Goal: Information Seeking & Learning: Learn about a topic

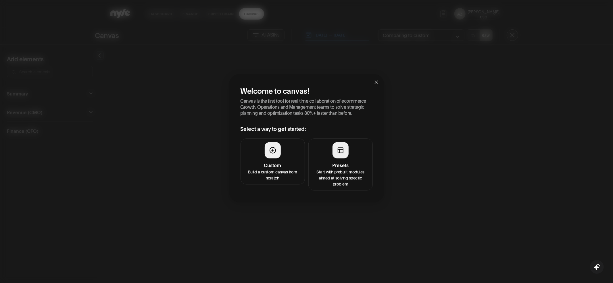
click at [336, 147] on div at bounding box center [341, 150] width 16 height 16
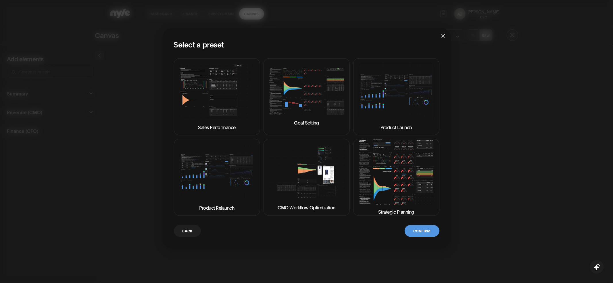
click at [386, 171] on img at bounding box center [396, 171] width 76 height 65
click at [415, 231] on button "Confirm" at bounding box center [422, 231] width 34 height 12
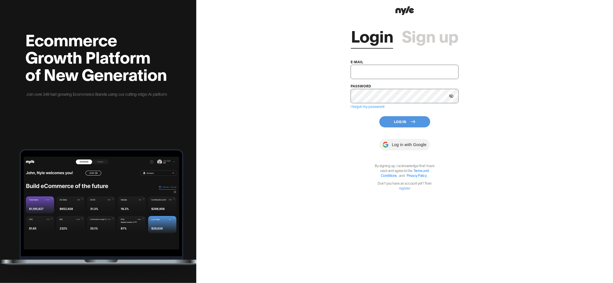
type input "[EMAIL_ADDRESS][PERSON_NAME]"
click at [395, 120] on button "Log In" at bounding box center [404, 121] width 51 height 11
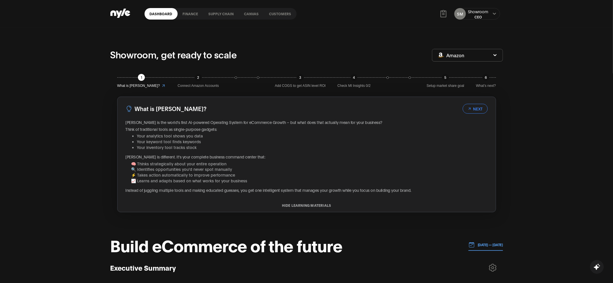
click at [279, 16] on link "Customers" at bounding box center [280, 13] width 32 height 11
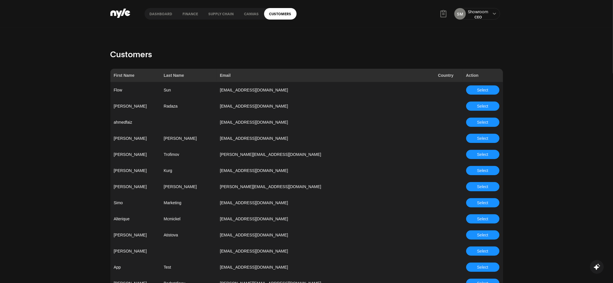
scroll to position [447, 0]
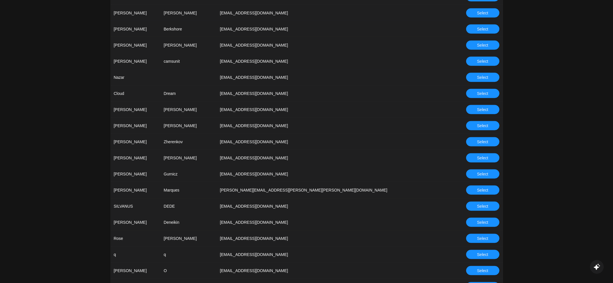
click at [491, 143] on button "Select" at bounding box center [482, 141] width 33 height 9
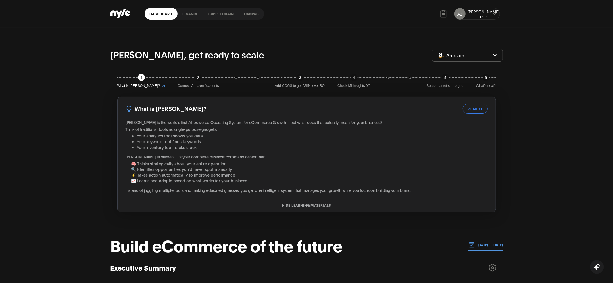
click at [193, 17] on link "finance" at bounding box center [191, 13] width 26 height 11
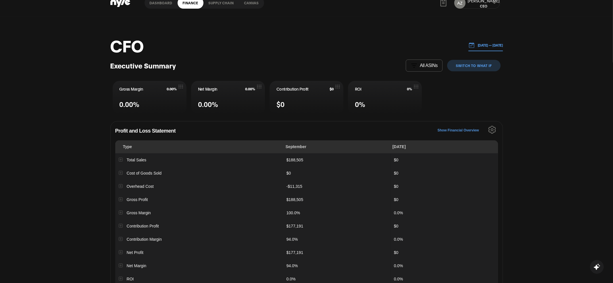
scroll to position [5, 0]
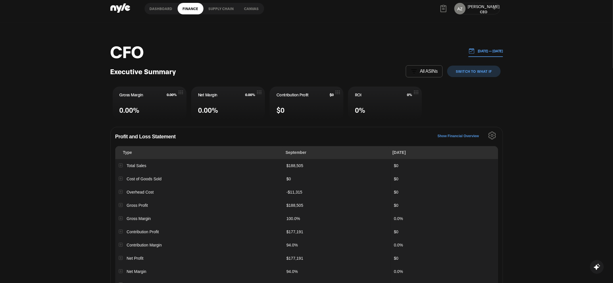
click at [485, 53] on button "[DATE] — [DATE]" at bounding box center [486, 51] width 34 height 12
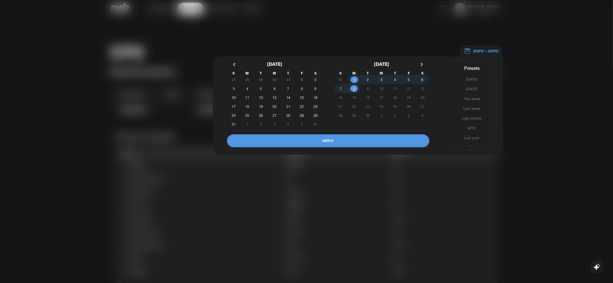
click at [231, 64] on button "button" at bounding box center [235, 64] width 10 height 10
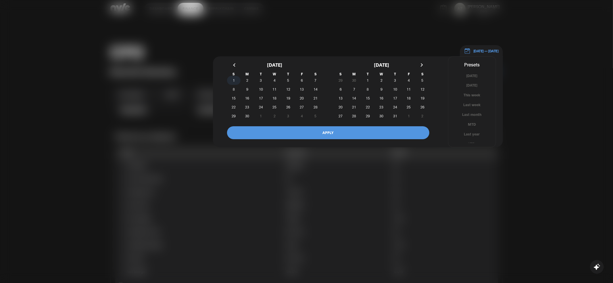
click at [234, 78] on span "1" at bounding box center [234, 80] width 2 height 10
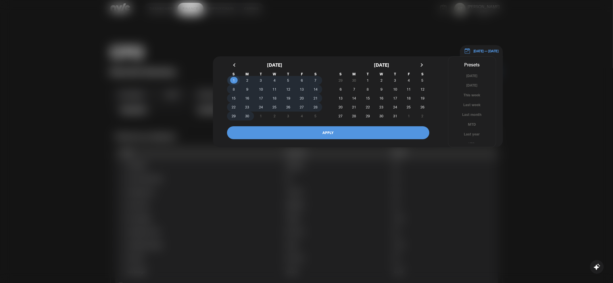
click at [251, 115] on span "30" at bounding box center [248, 116] width 14 height 6
click at [295, 133] on button "APPLY" at bounding box center [328, 132] width 202 height 13
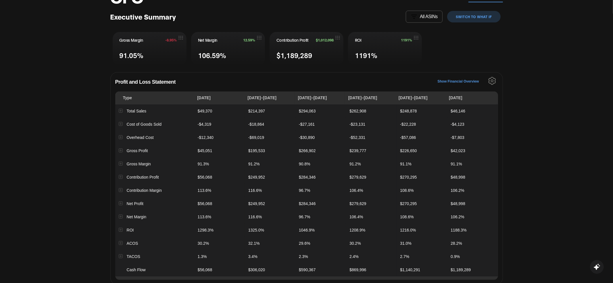
scroll to position [60, 0]
click at [492, 81] on icon "Settings" at bounding box center [492, 80] width 2 height 2
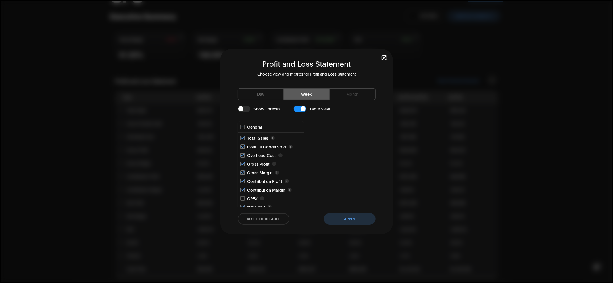
click at [381, 55] on div "Profit and Loss Statement Choose view and metrics for Profit and Loss Statement…" at bounding box center [306, 141] width 172 height 185
click at [385, 56] on span "button" at bounding box center [384, 58] width 4 height 4
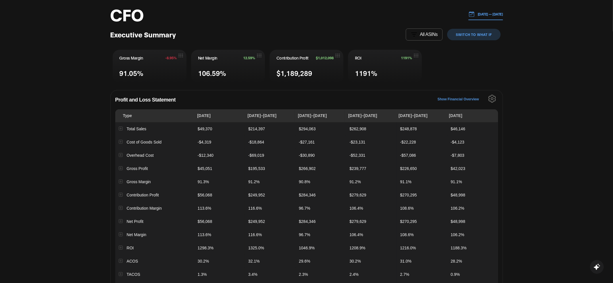
scroll to position [0, 0]
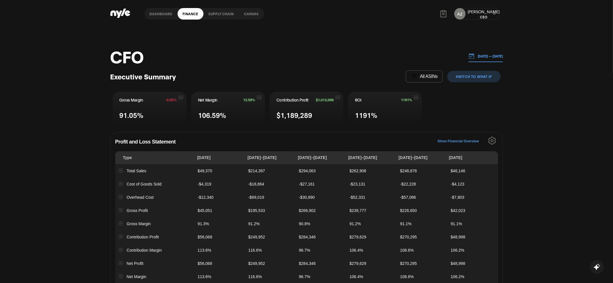
click at [476, 58] on p "[DATE] — [DATE]" at bounding box center [489, 55] width 28 height 5
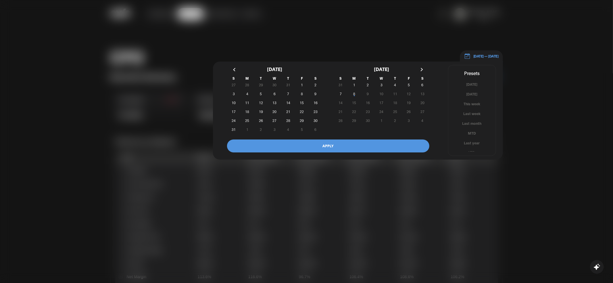
click at [235, 67] on button "button" at bounding box center [235, 69] width 10 height 10
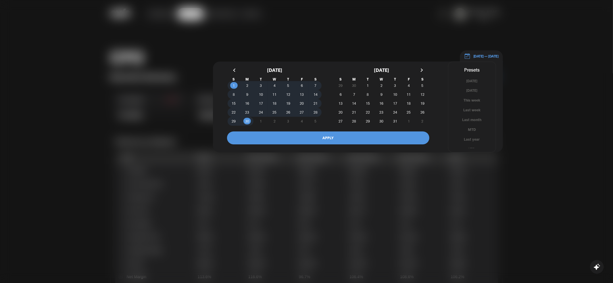
click at [234, 68] on button "button" at bounding box center [235, 70] width 10 height 10
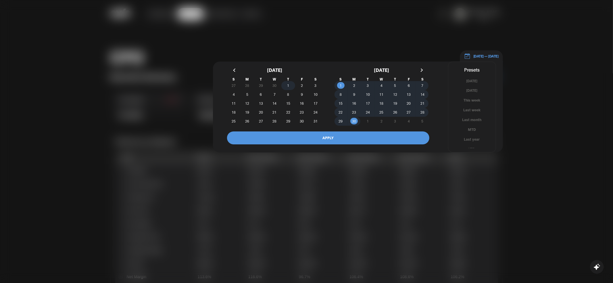
click at [285, 84] on span "1" at bounding box center [288, 85] width 14 height 6
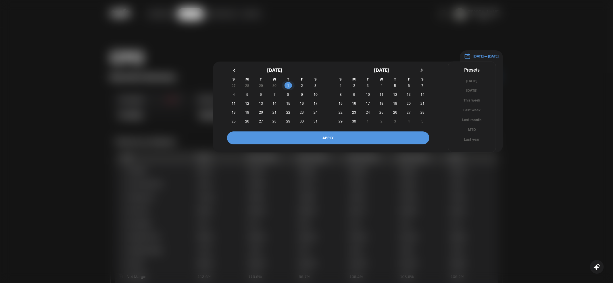
click at [421, 68] on button "button" at bounding box center [421, 70] width 10 height 10
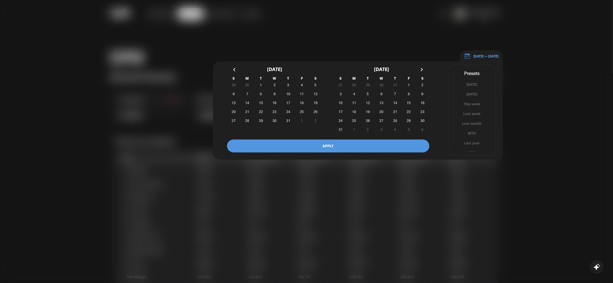
click at [421, 68] on button "button" at bounding box center [421, 69] width 10 height 10
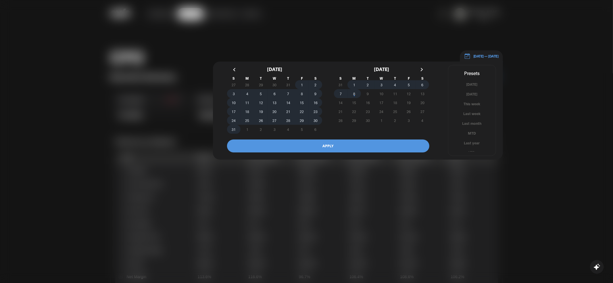
click at [356, 94] on span "8" at bounding box center [355, 94] width 14 height 6
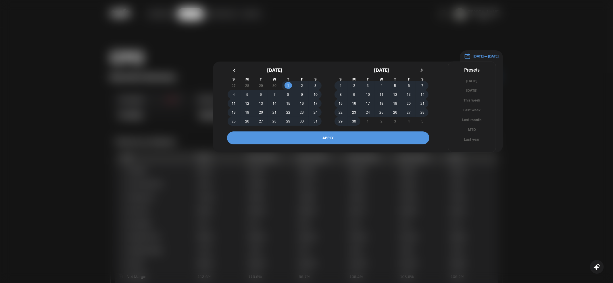
click at [329, 135] on button "APPLY" at bounding box center [328, 137] width 202 height 13
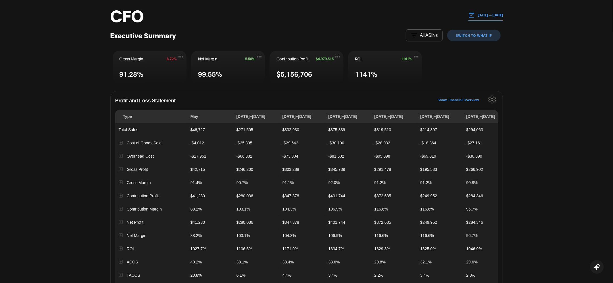
scroll to position [36, 0]
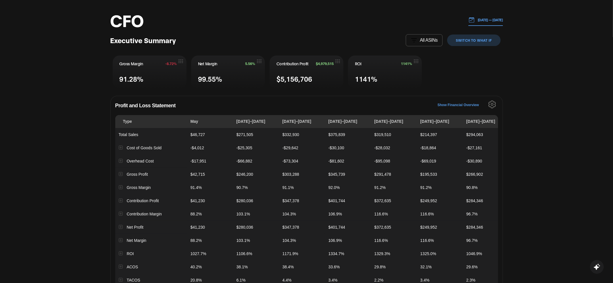
click at [481, 19] on p "[DATE] — [DATE]" at bounding box center [489, 19] width 28 height 5
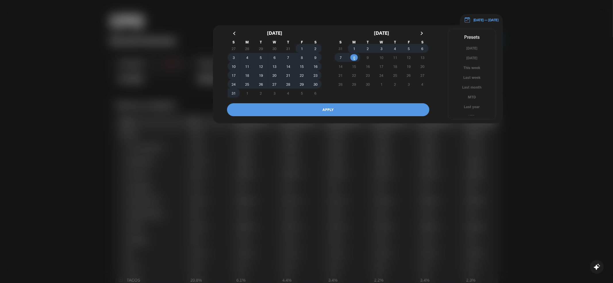
click at [546, 68] on div at bounding box center [306, 141] width 613 height 283
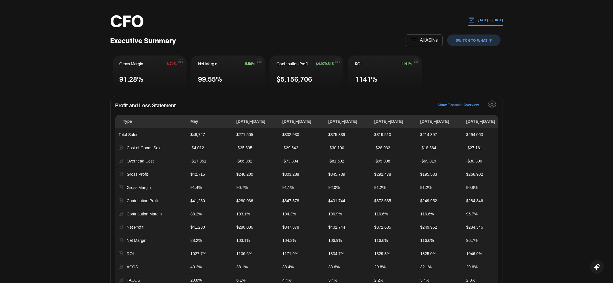
click at [483, 20] on p "[DATE] — [DATE]" at bounding box center [489, 19] width 28 height 5
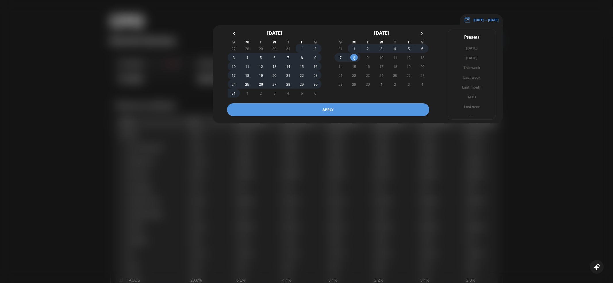
click at [535, 44] on div at bounding box center [306, 141] width 613 height 283
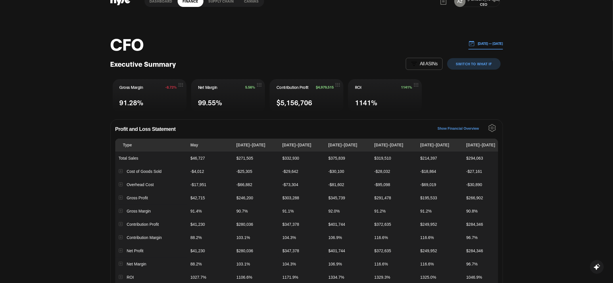
scroll to position [0, 0]
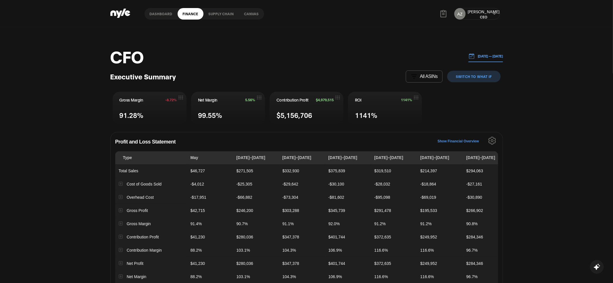
click at [494, 140] on icon "Settings" at bounding box center [492, 141] width 8 height 8
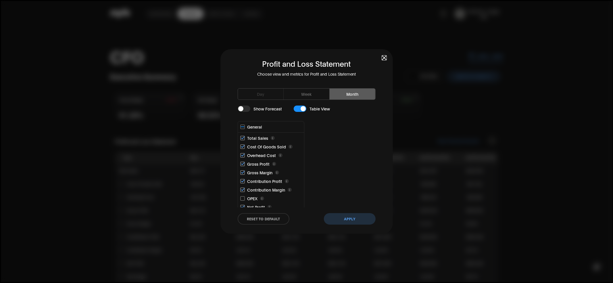
click at [355, 97] on button "Month" at bounding box center [353, 94] width 46 height 11
click at [353, 214] on button "Apply" at bounding box center [350, 218] width 52 height 11
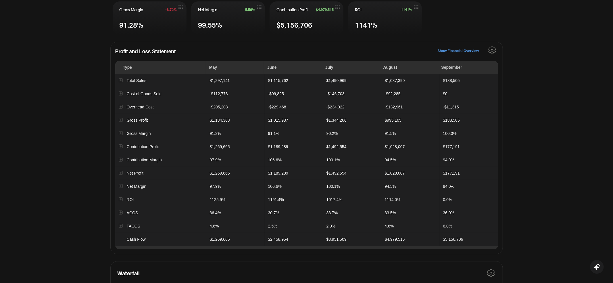
scroll to position [91, 0]
